Goal: Task Accomplishment & Management: Manage account settings

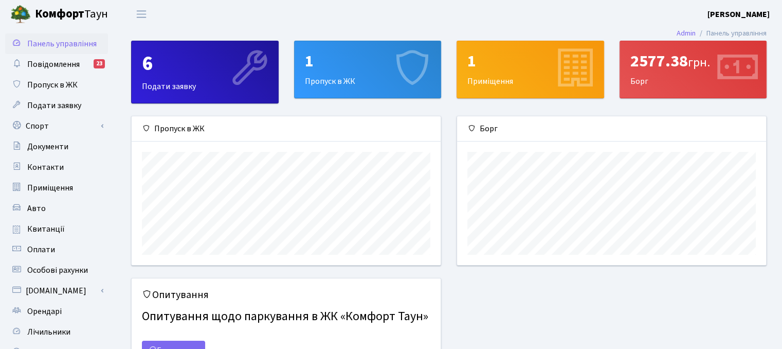
scroll to position [148, 309]
click at [53, 210] on link "Авто" at bounding box center [56, 208] width 103 height 21
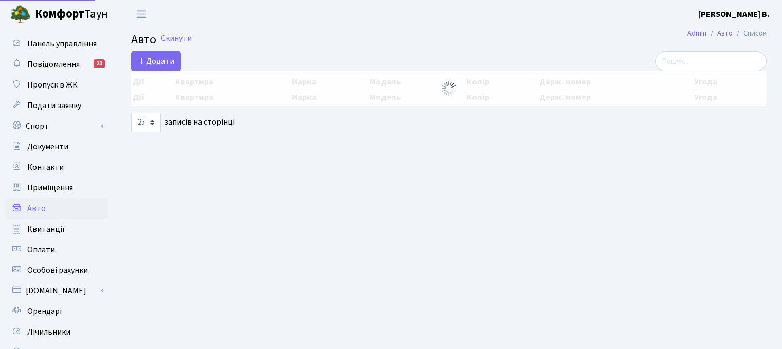
select select "25"
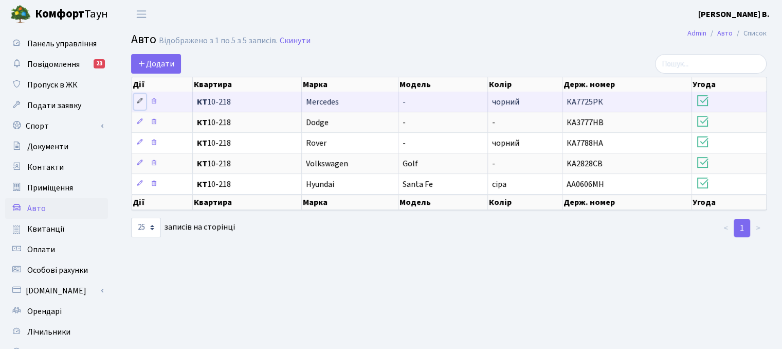
click at [140, 100] on icon at bounding box center [139, 100] width 7 height 7
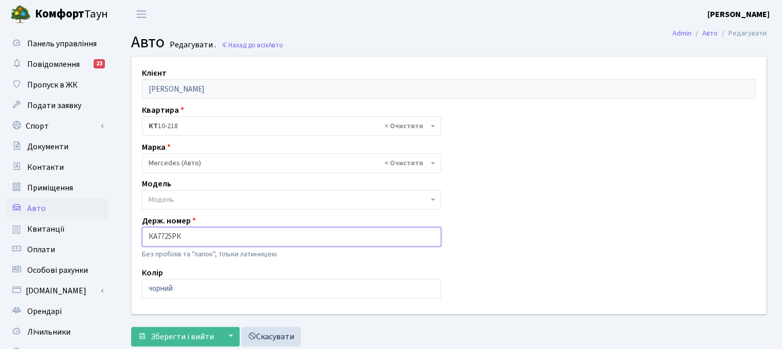
click at [181, 236] on input "КА7725РК" at bounding box center [291, 237] width 299 height 20
type input "КА7725РМ"
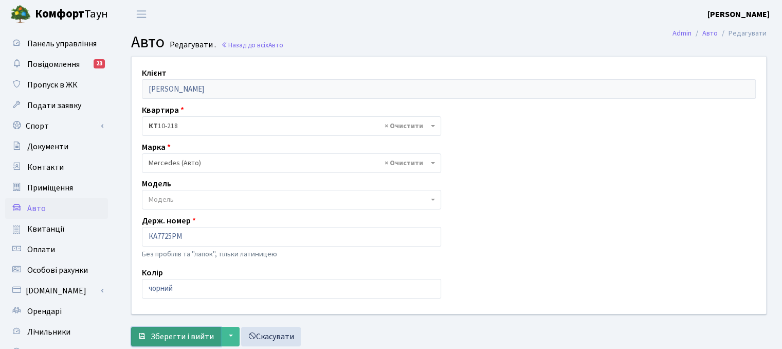
click at [169, 335] on span "Зберегти і вийти" at bounding box center [182, 336] width 63 height 11
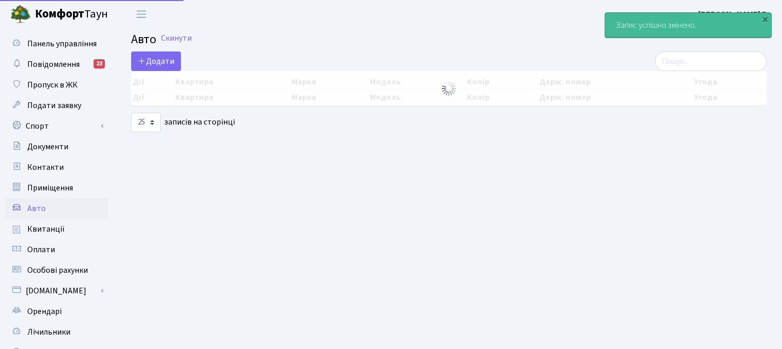
select select "25"
